Goal: Task Accomplishment & Management: Manage account settings

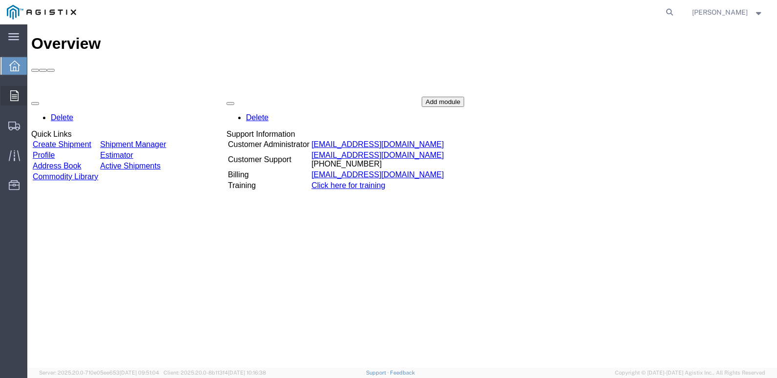
click at [34, 92] on span "Orders" at bounding box center [30, 96] width 7 height 20
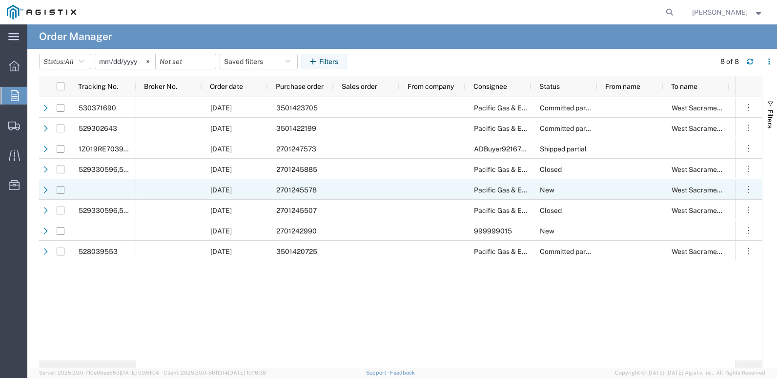
click at [63, 187] on input "Press Space to toggle row selection (unchecked)" at bounding box center [61, 190] width 8 height 8
checkbox input "true"
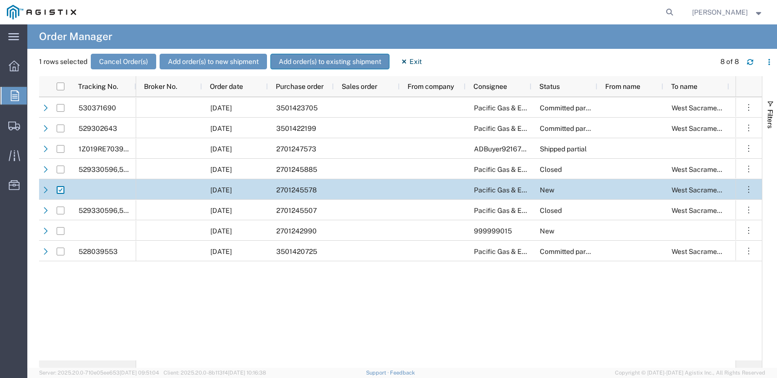
click at [348, 57] on button "Add order(s) to existing shipment" at bounding box center [329, 62] width 119 height 16
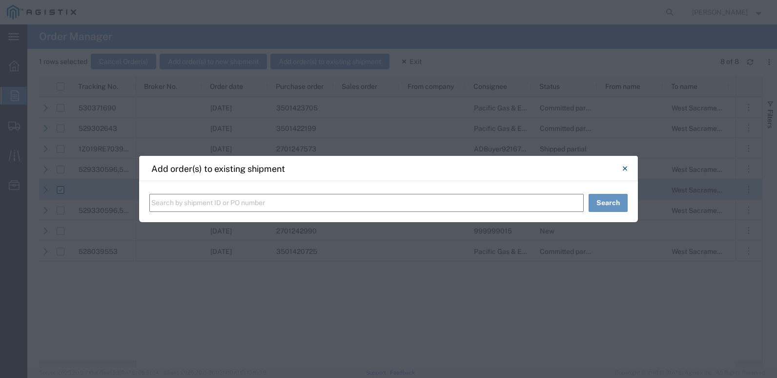
click at [182, 201] on input "text" at bounding box center [366, 203] width 434 height 18
type input "56988933"
click at [577, 201] on button "Search" at bounding box center [607, 203] width 39 height 18
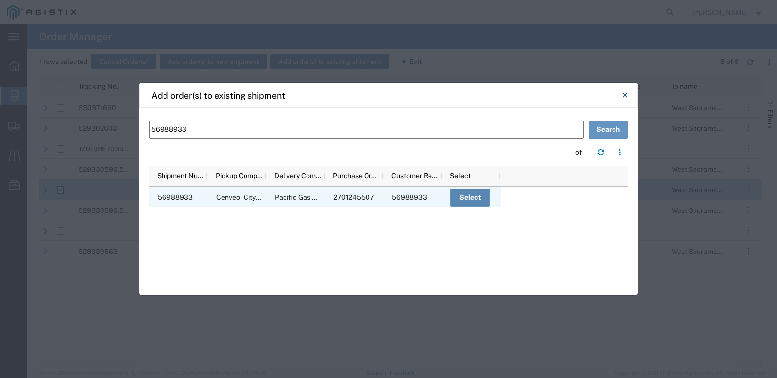
click at [476, 194] on button "Select" at bounding box center [469, 197] width 39 height 18
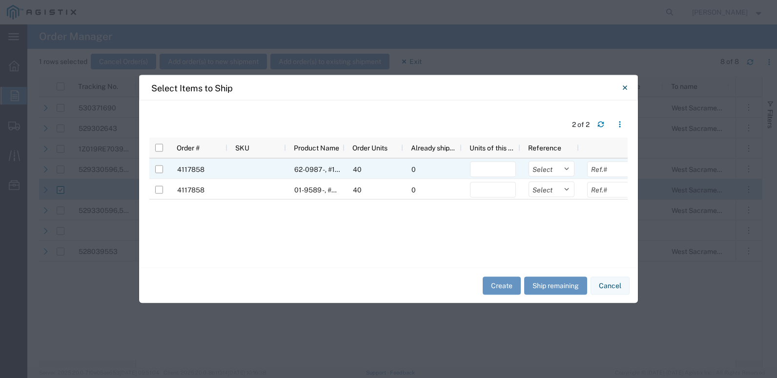
drag, startPoint x: 158, startPoint y: 171, endPoint x: 165, endPoint y: 178, distance: 10.0
click at [157, 171] on input "Press Space to toggle row selection (unchecked)" at bounding box center [159, 169] width 8 height 8
checkbox input "true"
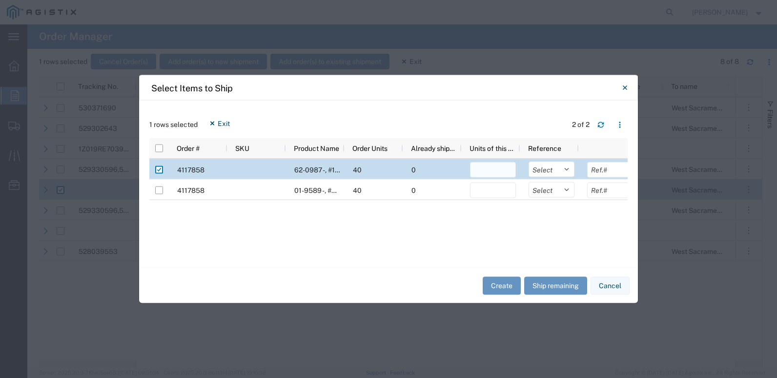
click at [480, 174] on input "number" at bounding box center [493, 170] width 46 height 16
type input "100000"
click at [506, 276] on button "Create" at bounding box center [501, 285] width 38 height 18
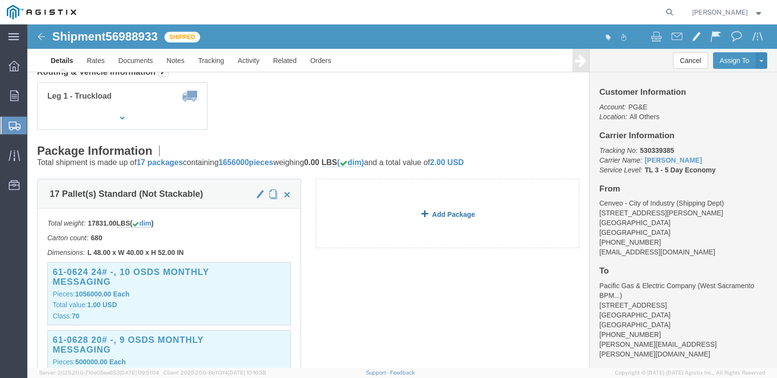
scroll to position [146, 0]
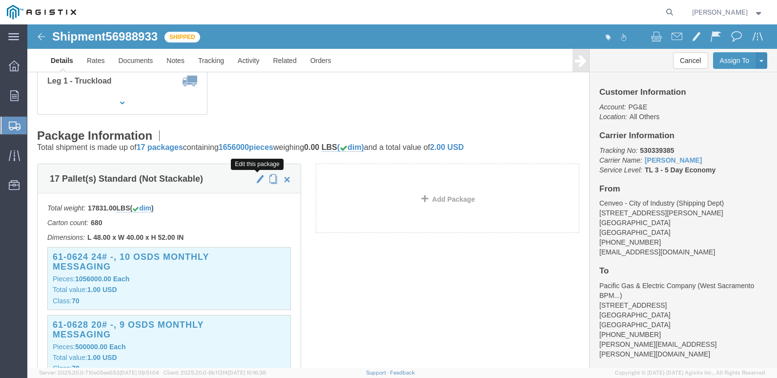
click span "button"
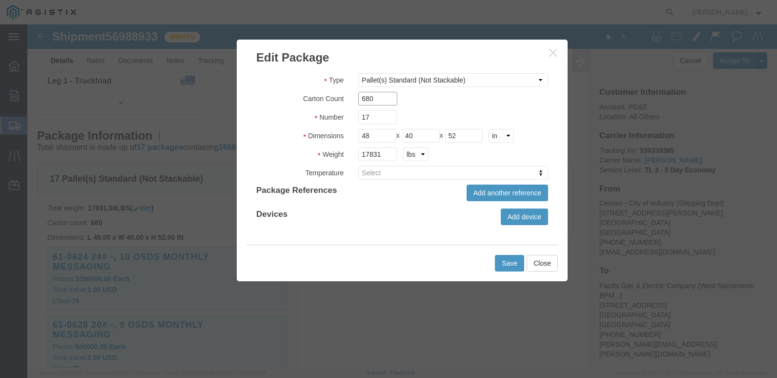
click input "680"
type input "6"
type input "720"
click input "17"
type input "18"
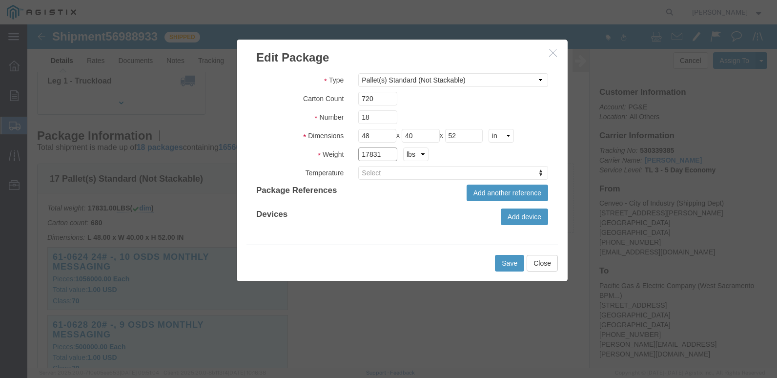
click input "17831"
type input "1"
type input "19595"
click button "Save"
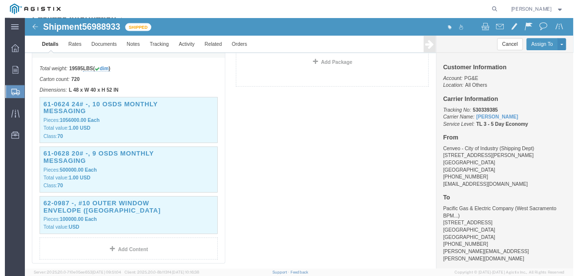
scroll to position [260, 0]
